Goal: Check status: Check status

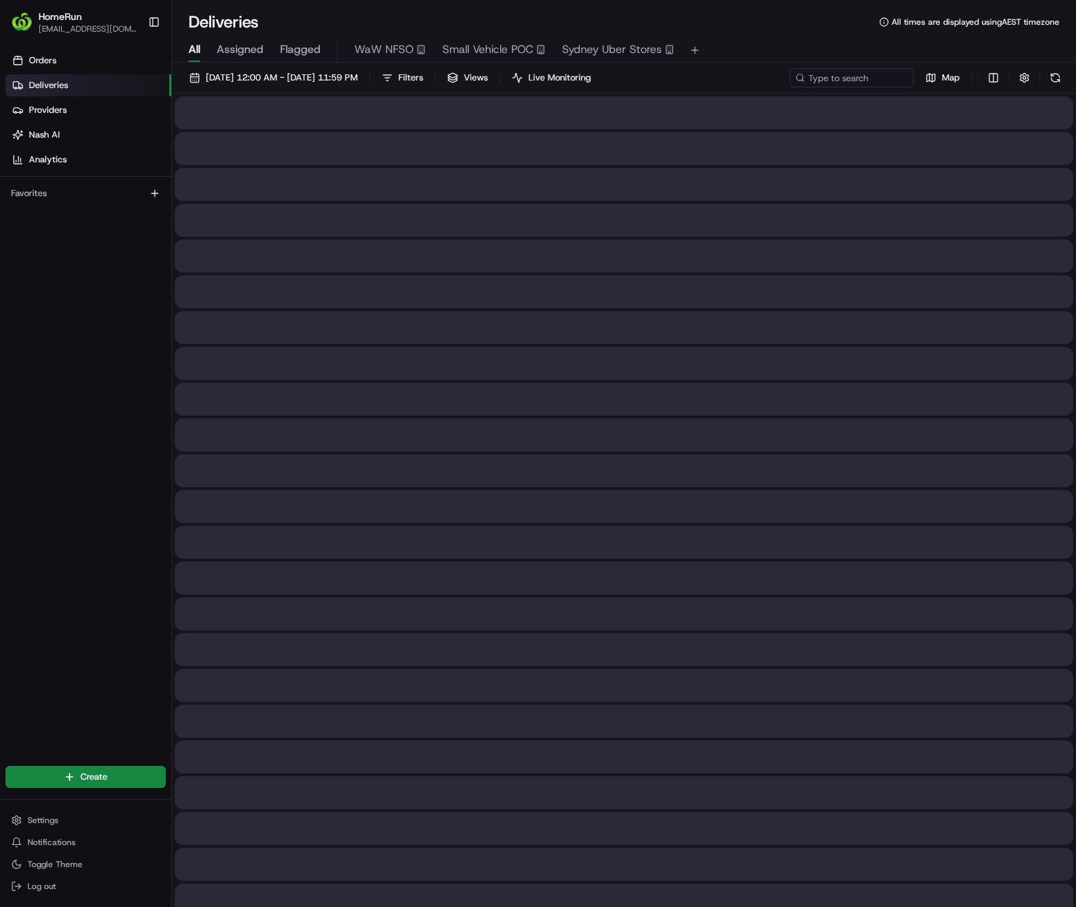
click at [881, 76] on input at bounding box center [852, 77] width 124 height 19
type input "266039913"
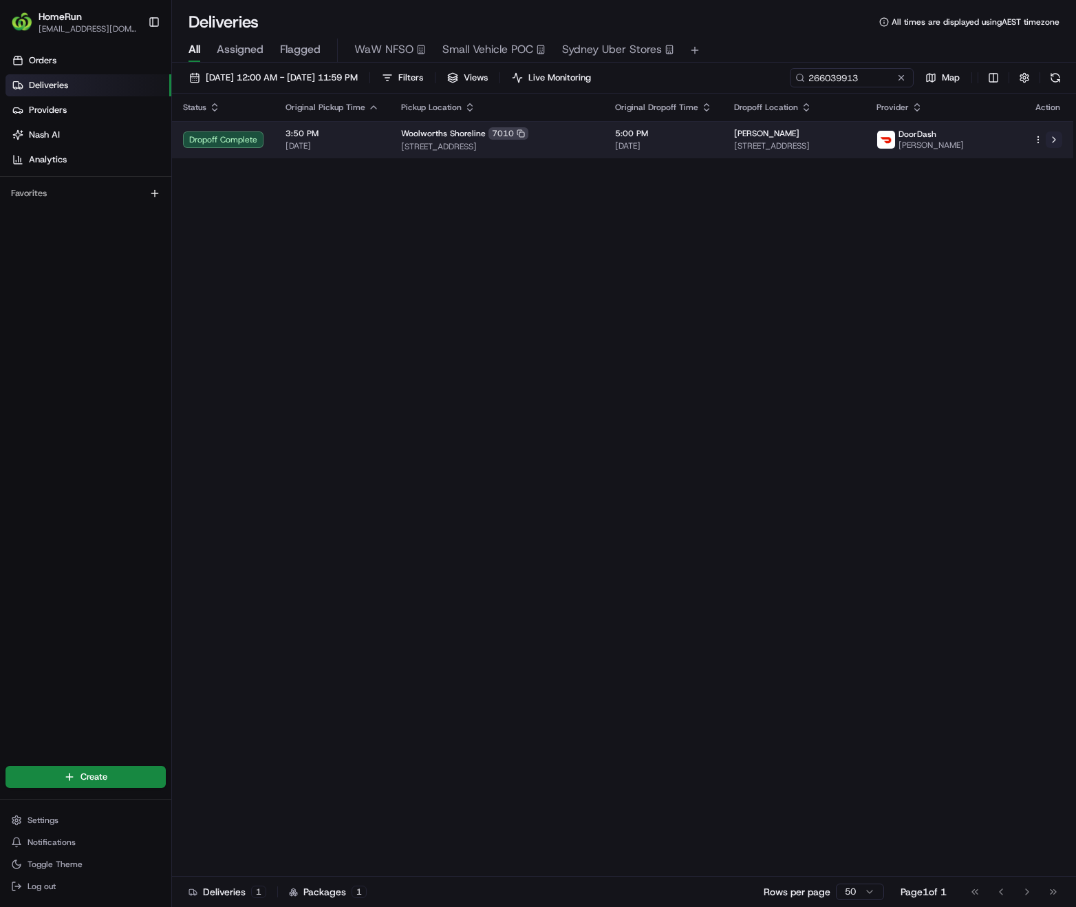
click at [1060, 140] on button at bounding box center [1054, 139] width 17 height 17
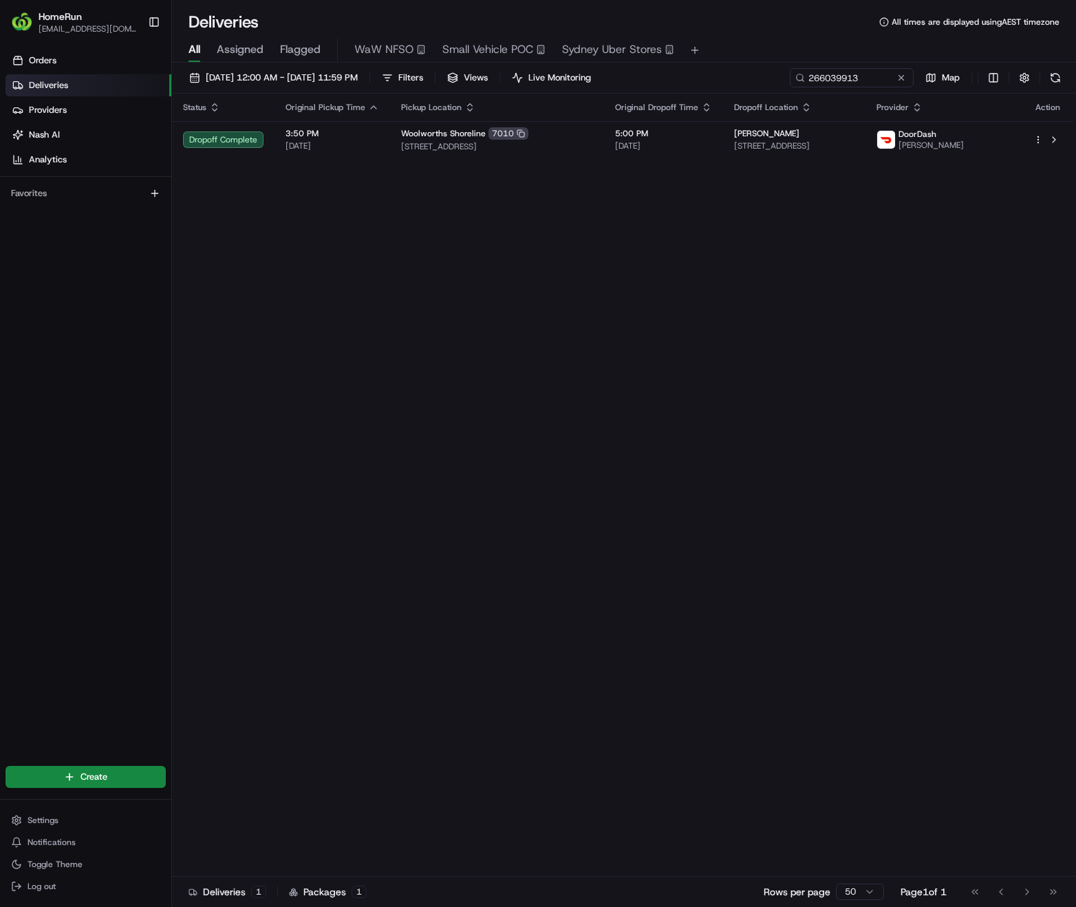
click at [899, 79] on button at bounding box center [902, 78] width 14 height 14
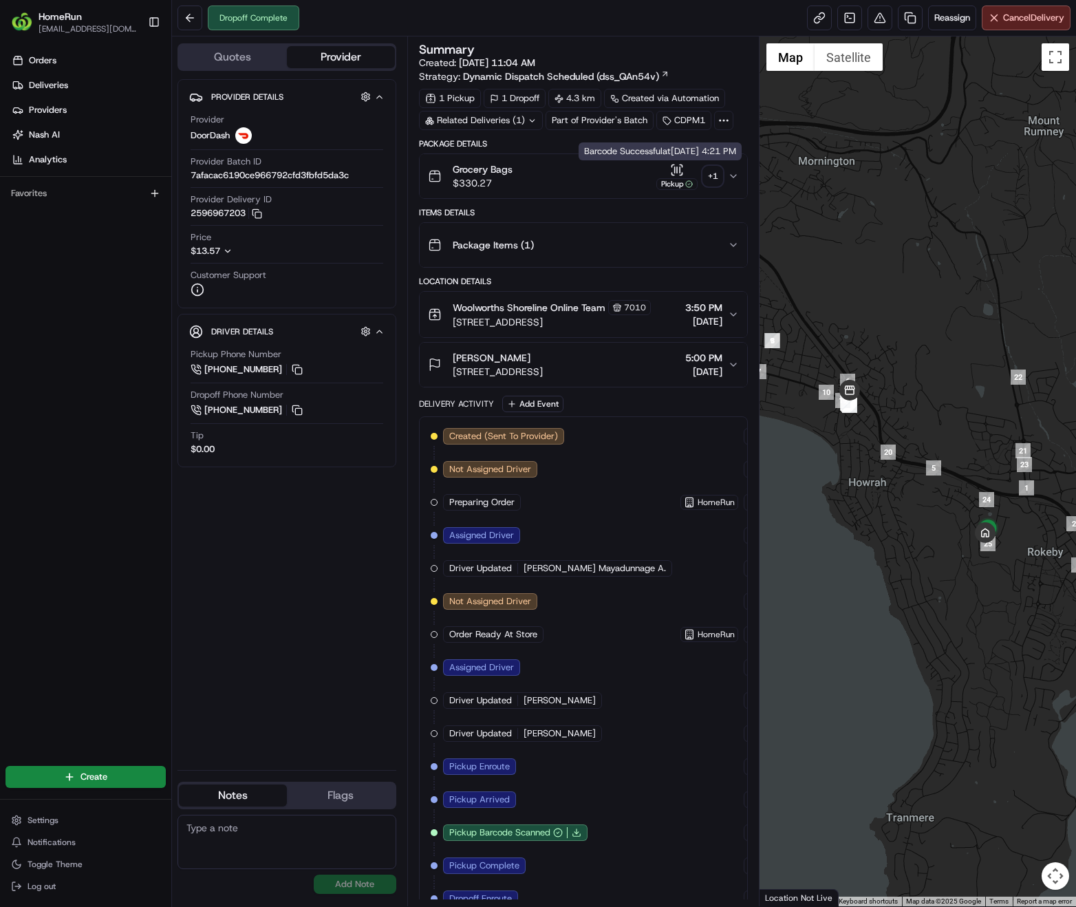
click at [711, 179] on div "+ 1" at bounding box center [712, 176] width 19 height 19
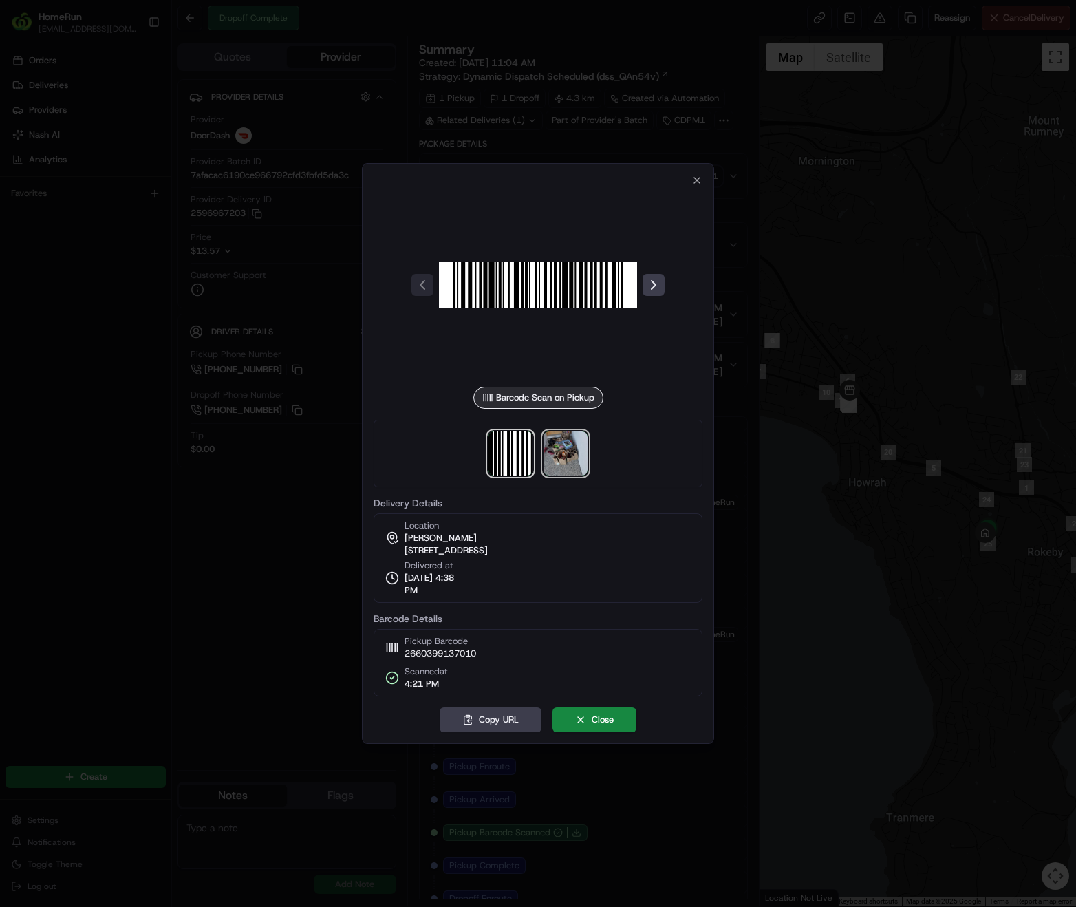
click at [562, 462] on img at bounding box center [566, 453] width 44 height 44
